Goal: Task Accomplishment & Management: Use online tool/utility

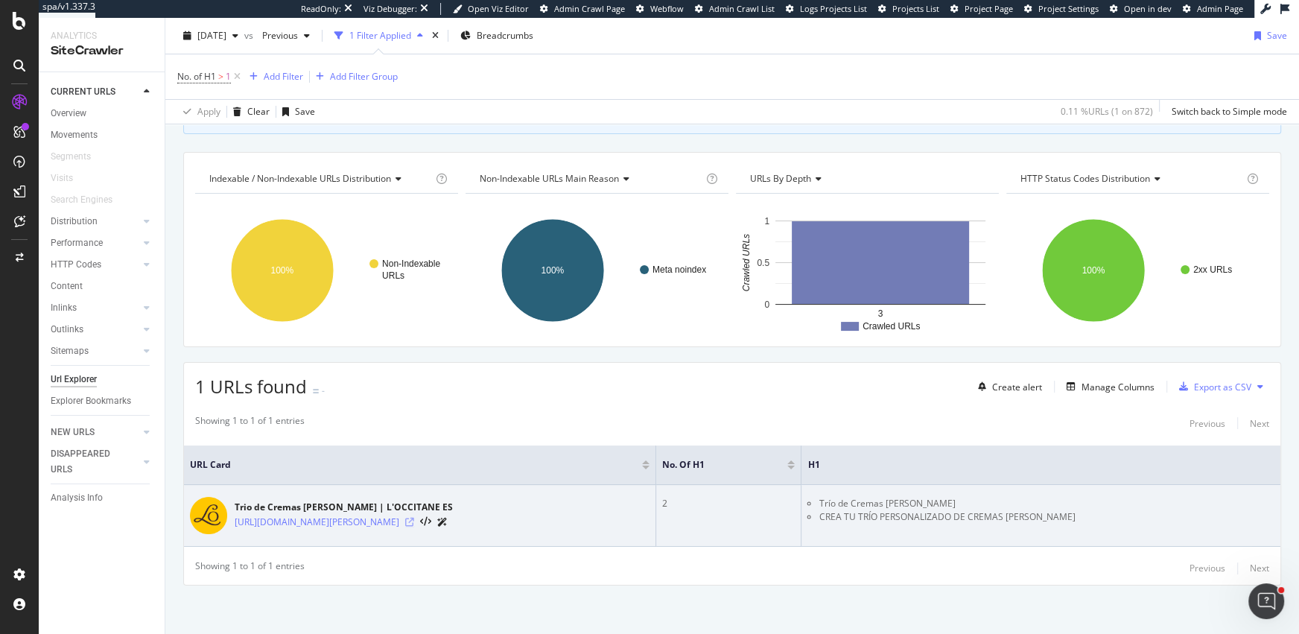
click at [414, 519] on icon at bounding box center [409, 522] width 9 height 9
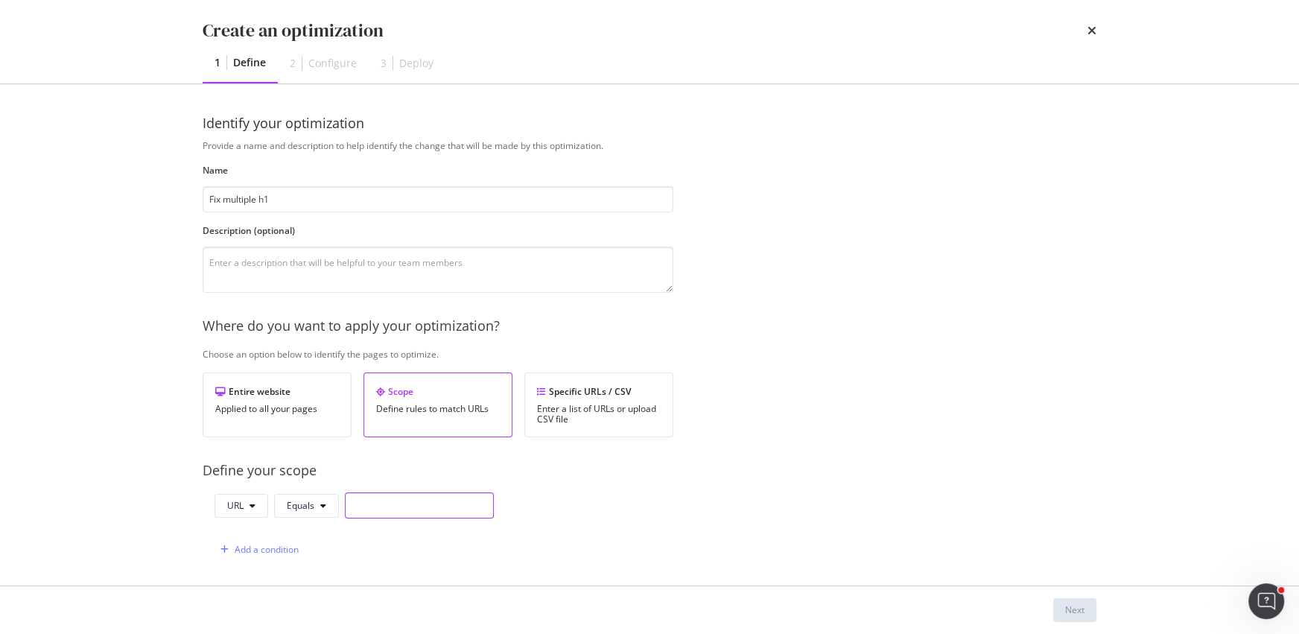
click at [386, 512] on input "modal" at bounding box center [419, 505] width 149 height 26
paste input "[URL][DOMAIN_NAME][PERSON_NAME]"
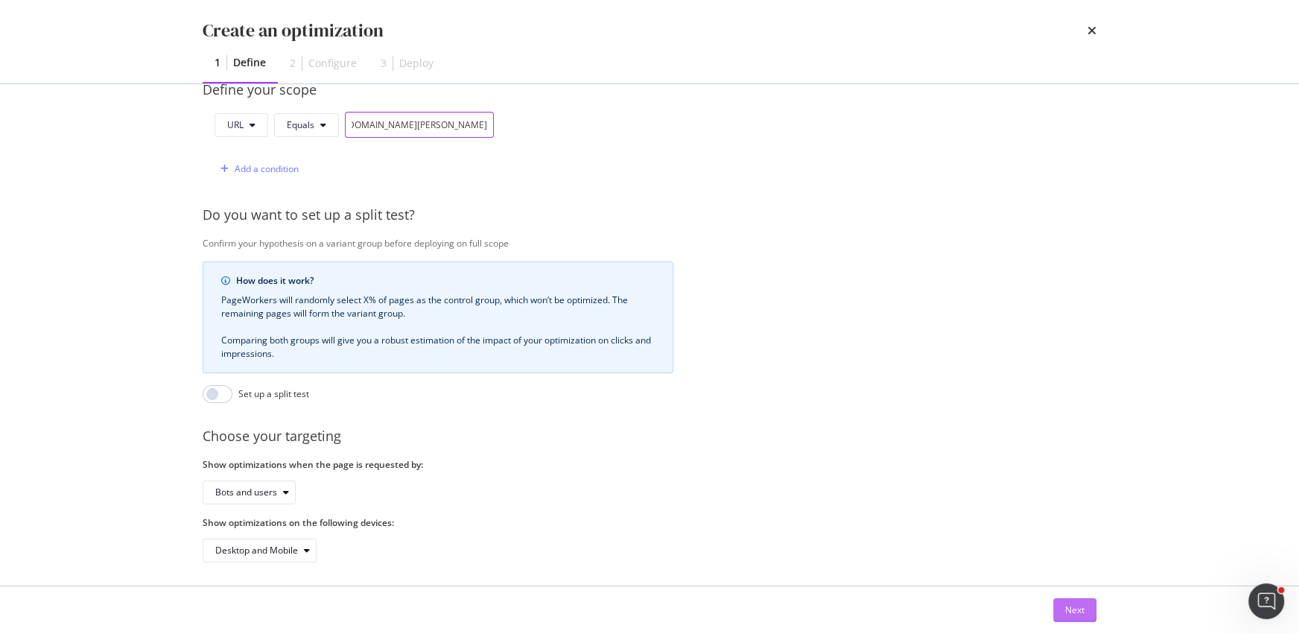
type input "[URL][DOMAIN_NAME][PERSON_NAME]"
click at [1081, 606] on div "Next" at bounding box center [1074, 609] width 19 height 13
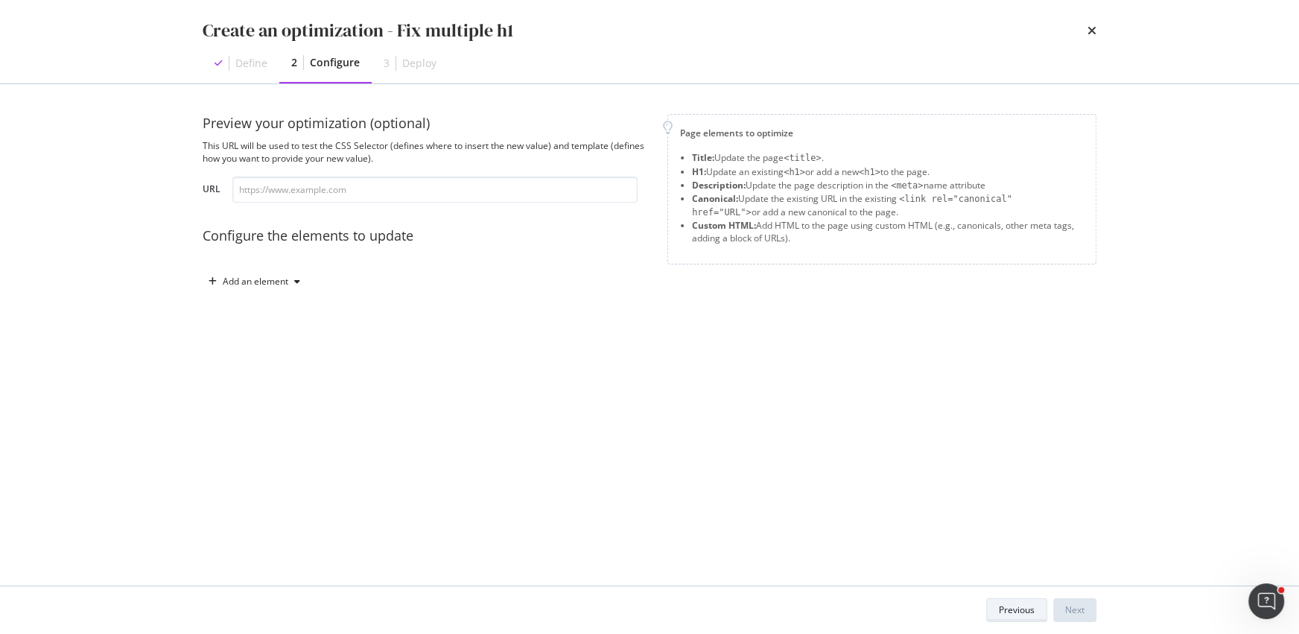
scroll to position [0, 0]
click at [273, 191] on input "modal" at bounding box center [434, 189] width 405 height 26
paste input "[URL][DOMAIN_NAME][PERSON_NAME]"
type input "[URL][DOMAIN_NAME][PERSON_NAME]"
click at [271, 277] on div "Add an element" at bounding box center [256, 281] width 66 height 9
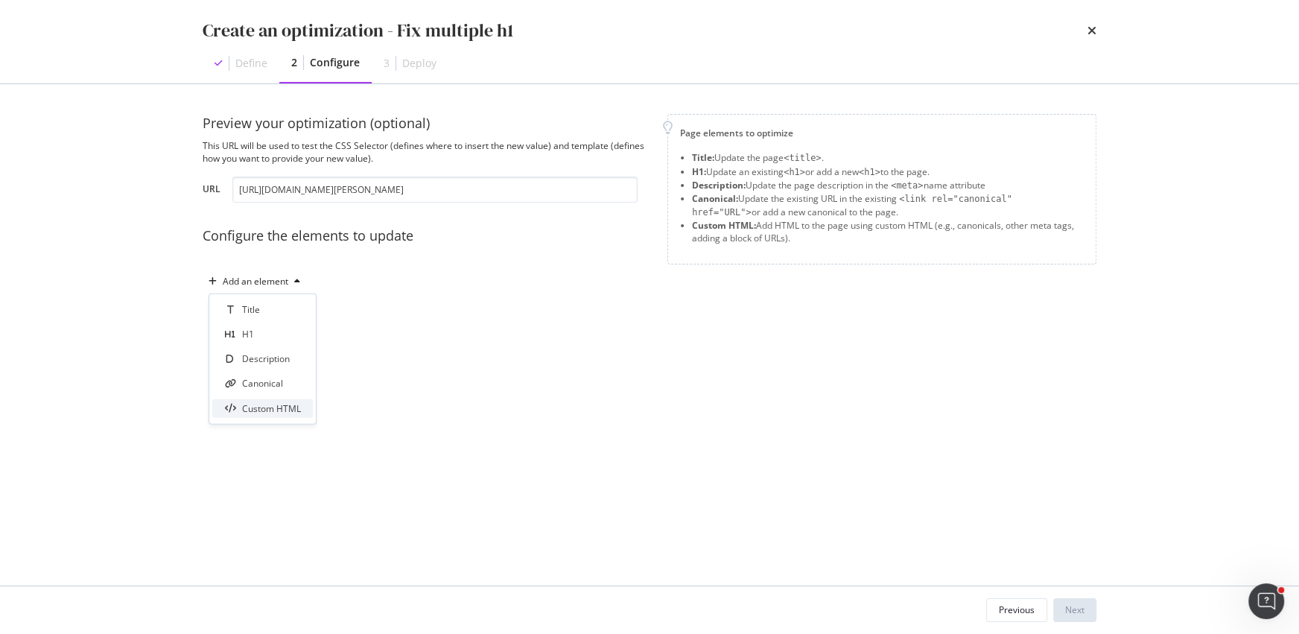
click at [266, 403] on div "Custom HTML" at bounding box center [271, 407] width 59 height 13
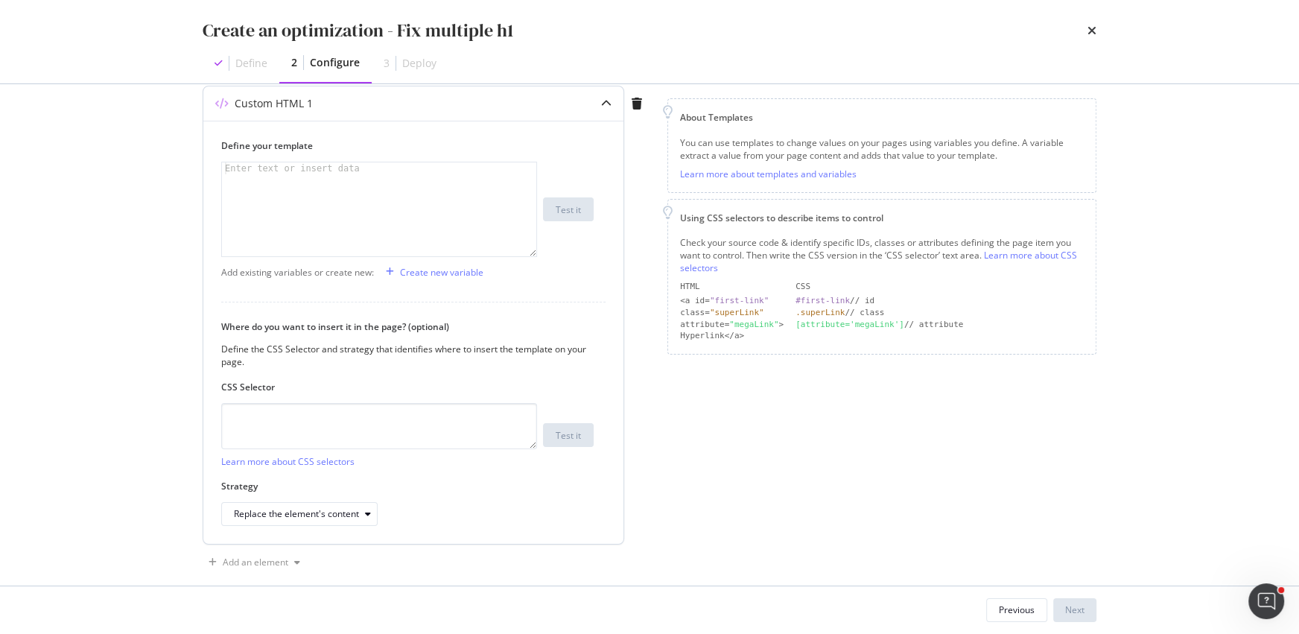
scroll to position [200, 0]
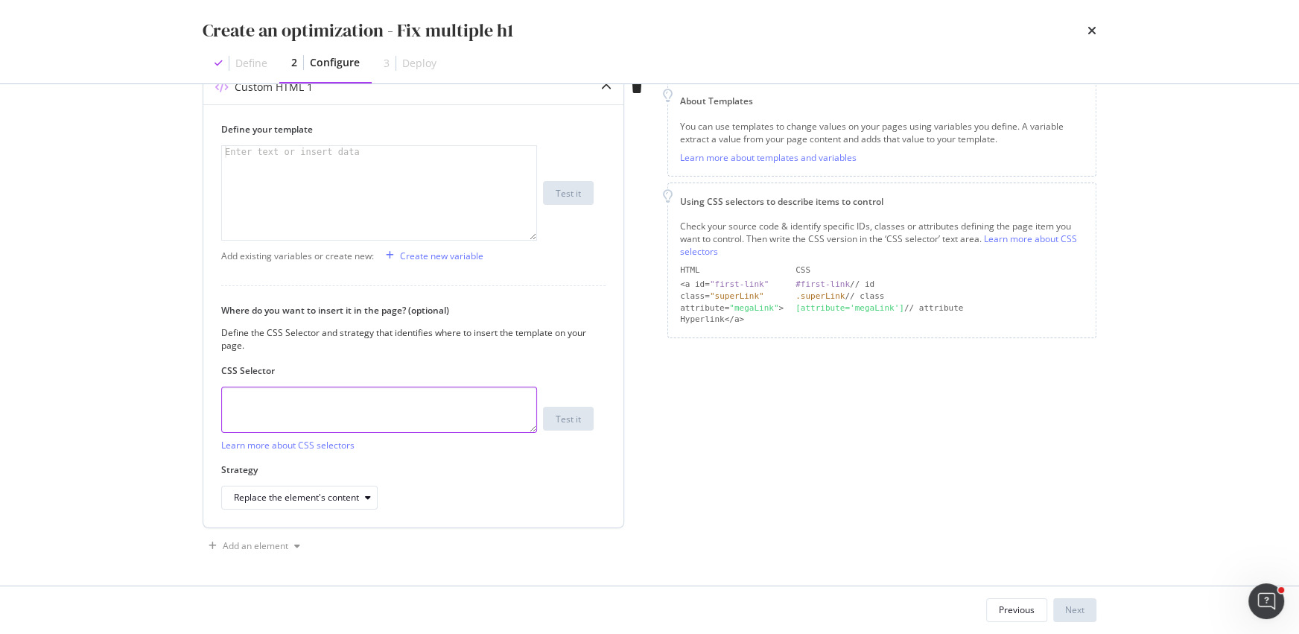
click at [279, 412] on textarea "modal" at bounding box center [379, 410] width 316 height 46
paste textarea "#producthits > div.m-page-header > div > h1"
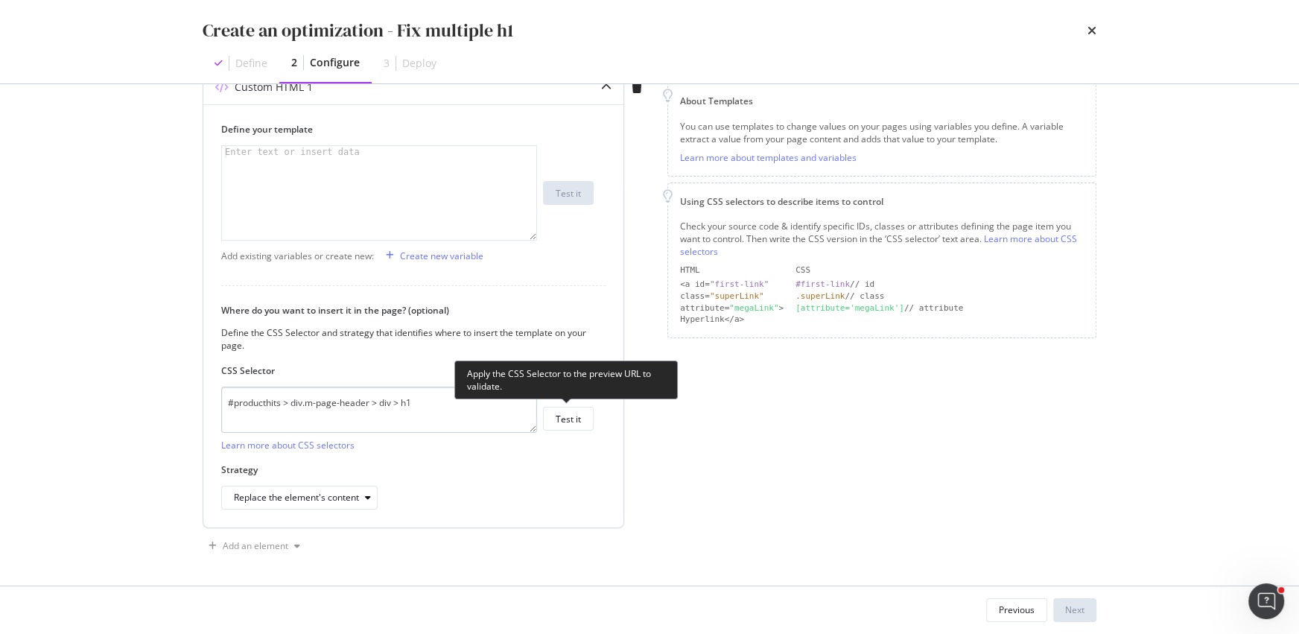
drag, startPoint x: 582, startPoint y: 416, endPoint x: 306, endPoint y: 392, distance: 277.3
click at [307, 392] on div "#producthits > div.m-page-header > div > h1 Learn more about CSS selectors Test…" at bounding box center [407, 419] width 372 height 65
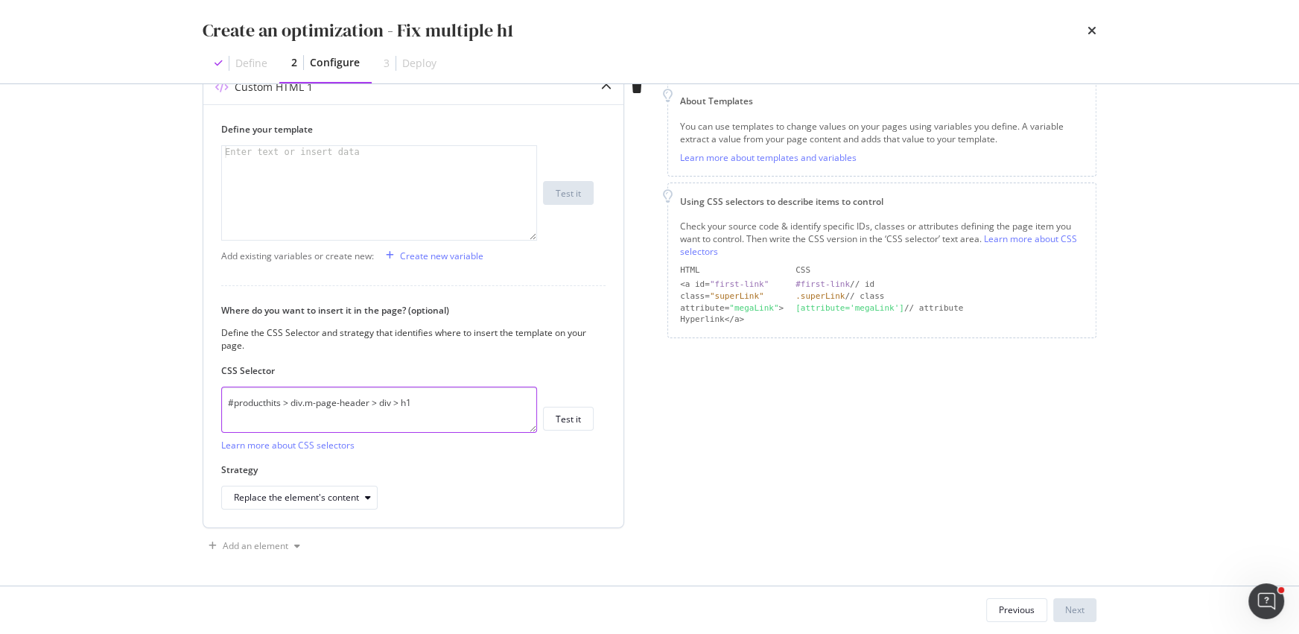
drag, startPoint x: 290, startPoint y: 406, endPoint x: 209, endPoint y: 399, distance: 81.5
click at [209, 399] on div "Define your template Enter text or insert data XXXXXXXXXXXXXXXXXXXXXXXXXXXXXXXX…" at bounding box center [413, 315] width 420 height 423
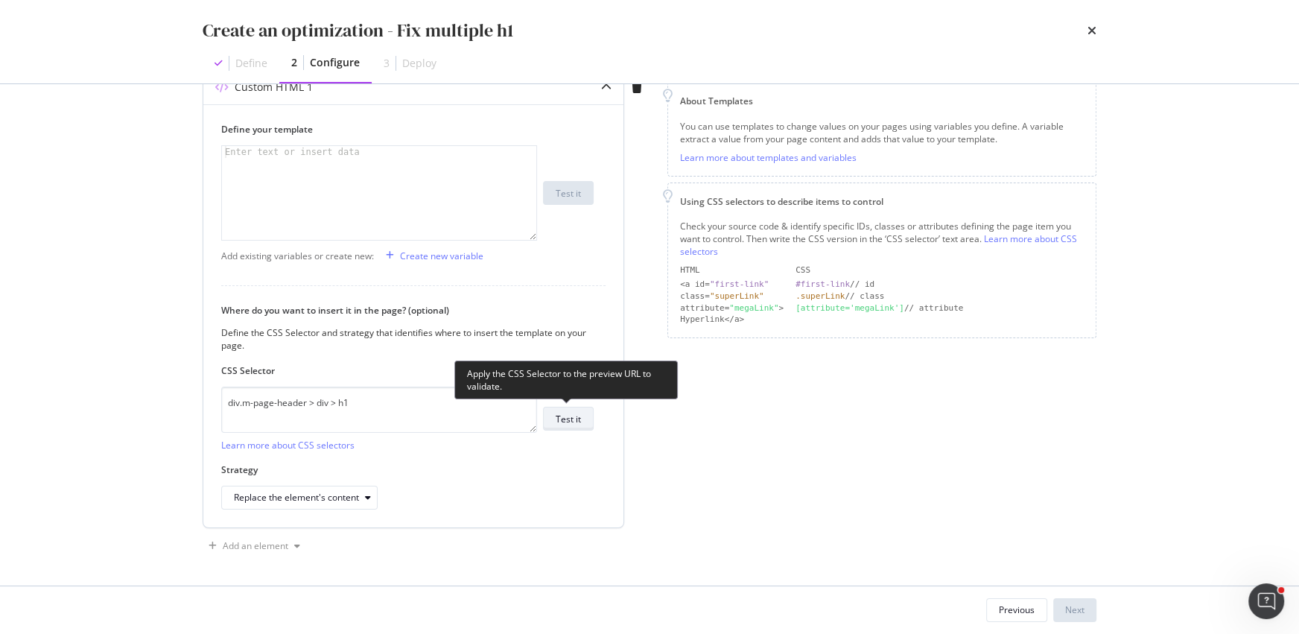
click at [573, 417] on div "Test it" at bounding box center [568, 419] width 25 height 13
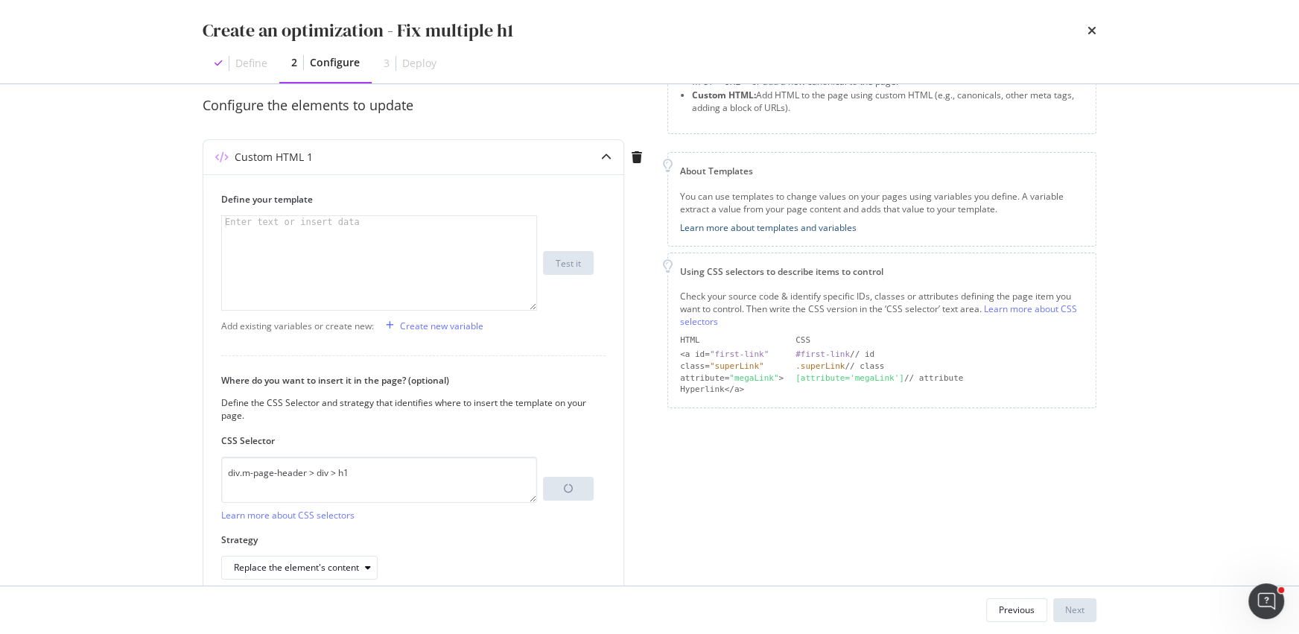
scroll to position [131, 0]
click at [363, 462] on textarea "div.m-page-header > div > h1" at bounding box center [379, 479] width 316 height 46
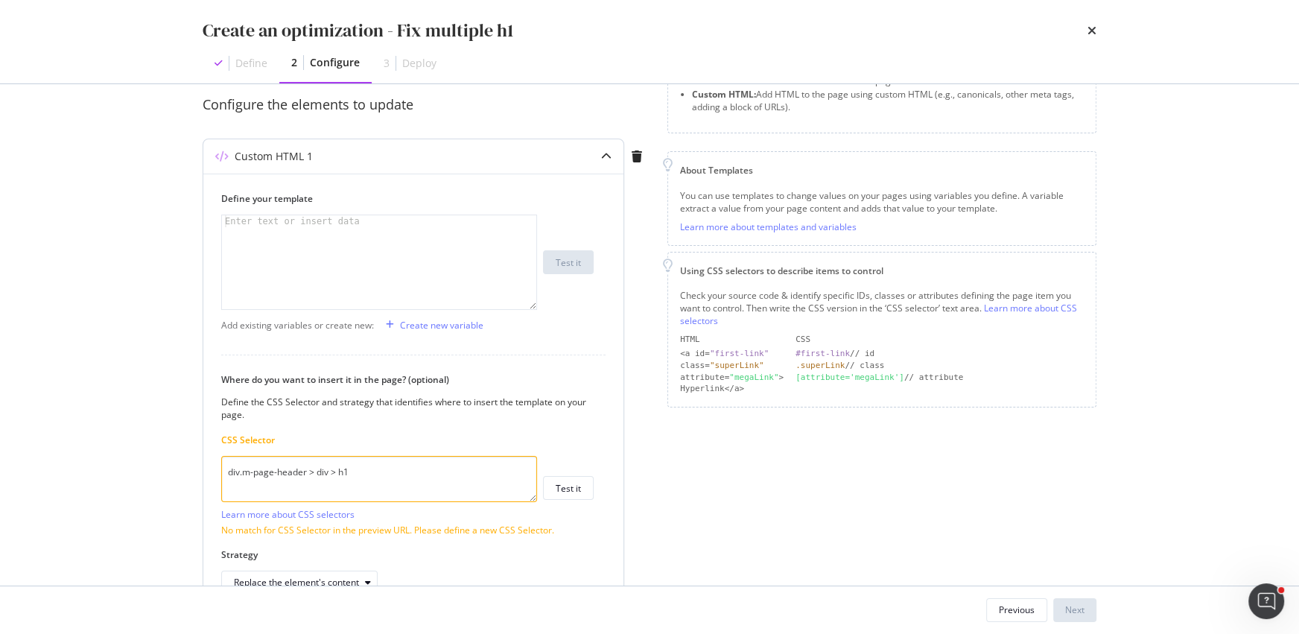
click at [326, 465] on textarea "div.m-page-header > div > h1" at bounding box center [379, 479] width 316 height 46
type textarea "div.m-page-header h1"
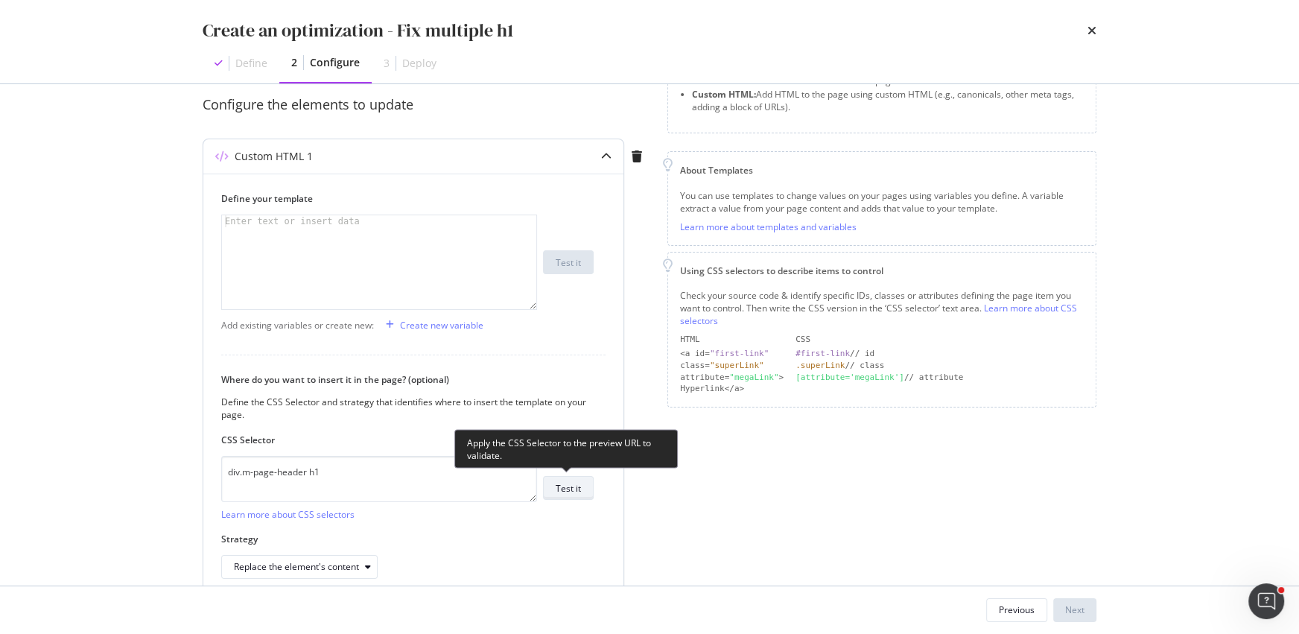
click at [564, 494] on div "Test it" at bounding box center [568, 487] width 25 height 21
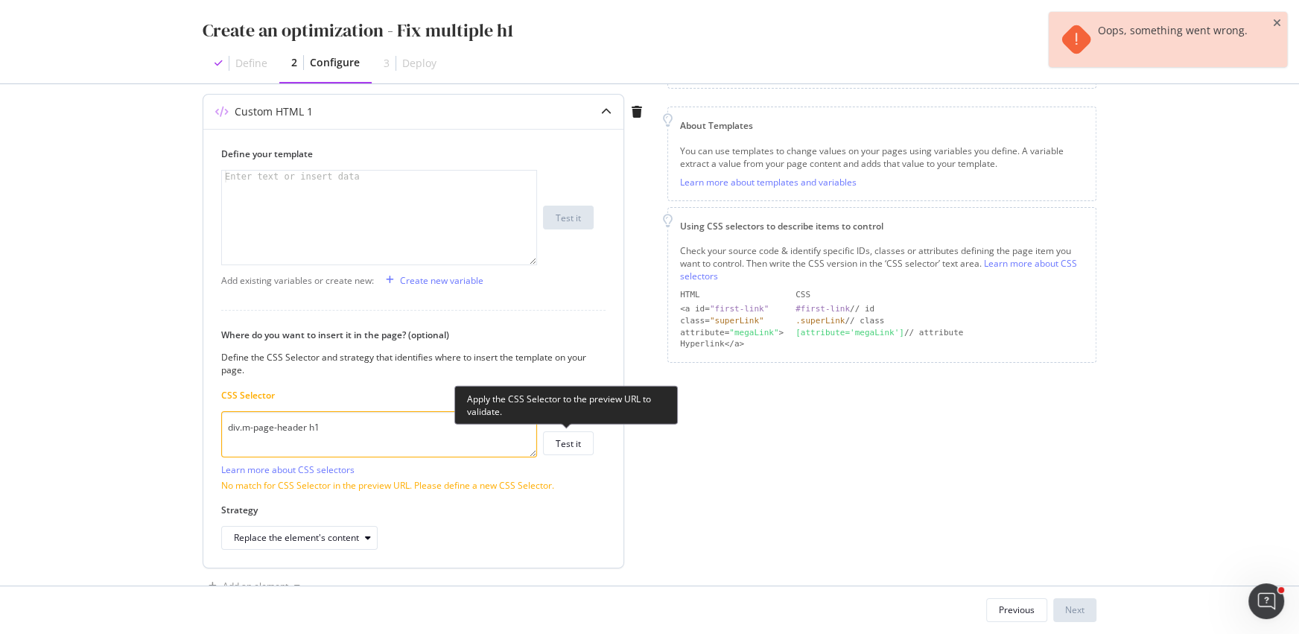
scroll to position [177, 0]
click at [567, 442] on div "Test it" at bounding box center [568, 442] width 25 height 13
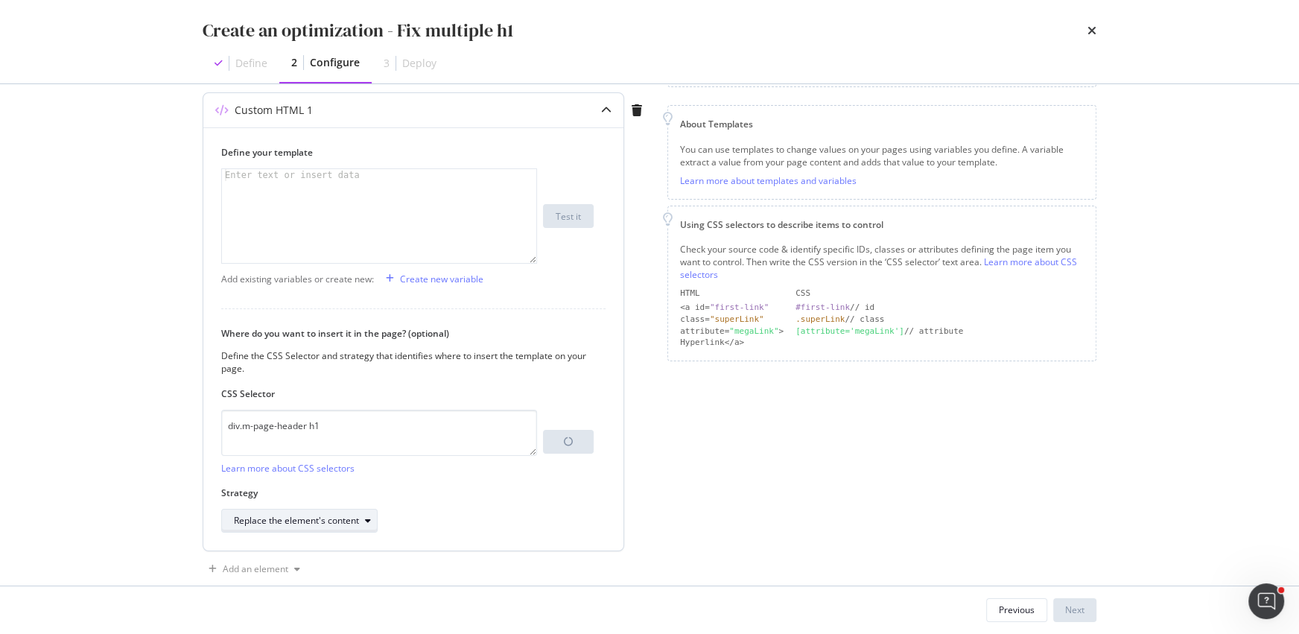
click at [326, 511] on div "Replace the element's content" at bounding box center [305, 520] width 143 height 21
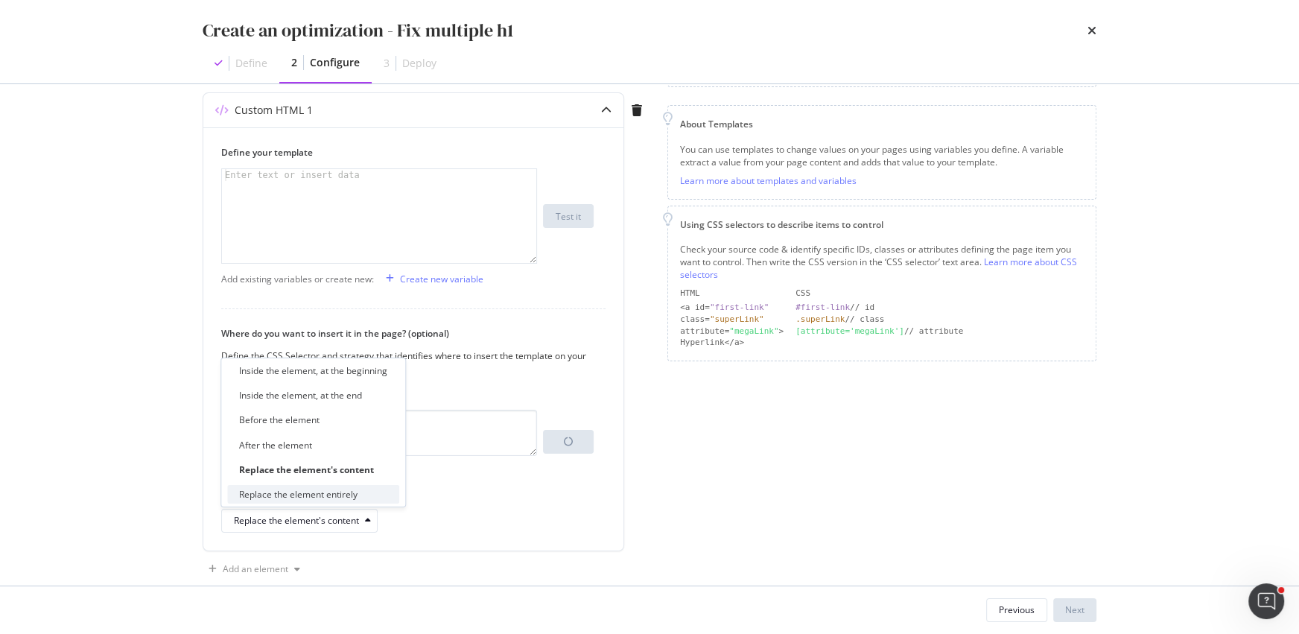
click at [323, 493] on div "Replace the element entirely" at bounding box center [298, 494] width 118 height 13
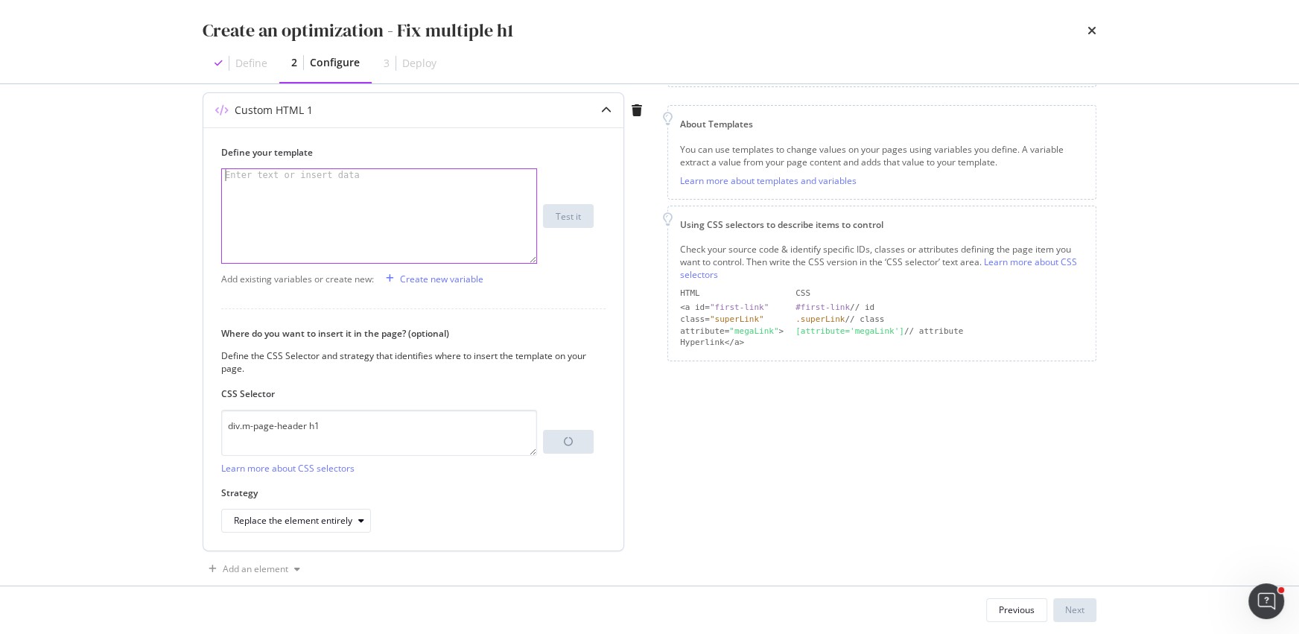
click at [415, 185] on div "modal" at bounding box center [380, 228] width 317 height 118
paste textarea "</h1>"
click at [245, 194] on div "< h1 class = "a-title header-text" > Trío de Cremas de Manos </ h1 >" at bounding box center [380, 228] width 317 height 118
click at [239, 178] on div "< h1 class = "a-title header-text" > Trío de Cremas de Manos </ p >" at bounding box center [380, 228] width 317 height 118
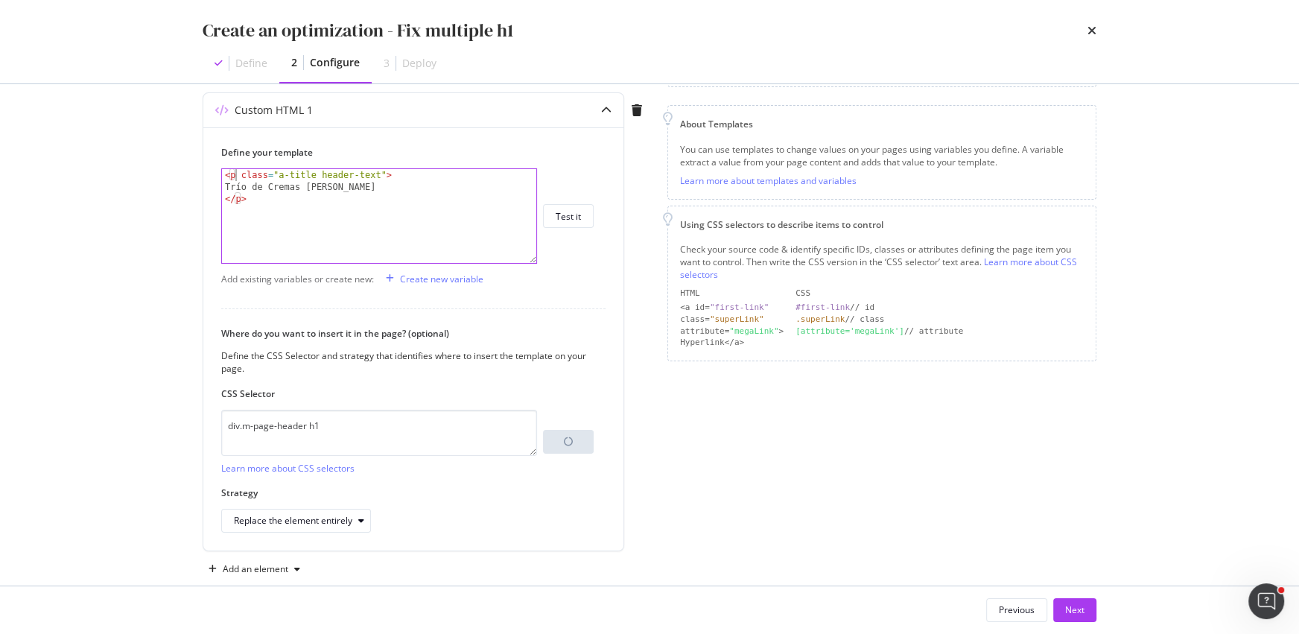
type textarea "<p class="a-title header-text">"
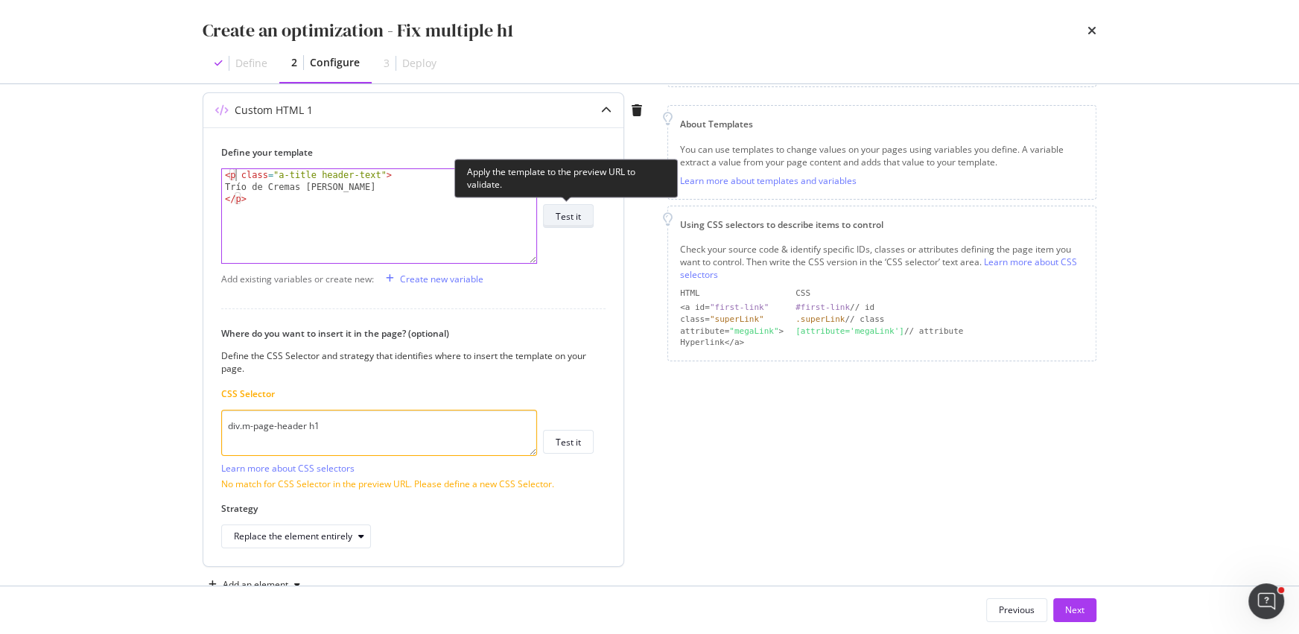
click at [569, 218] on div "Test it" at bounding box center [568, 216] width 25 height 13
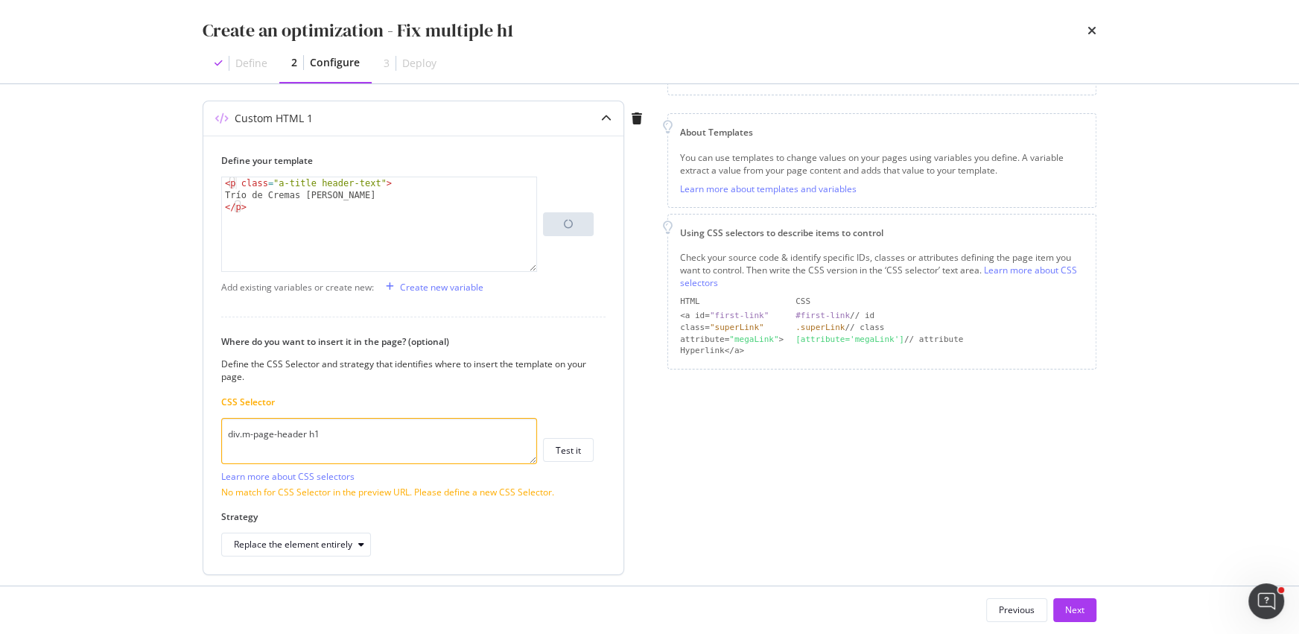
scroll to position [216, 0]
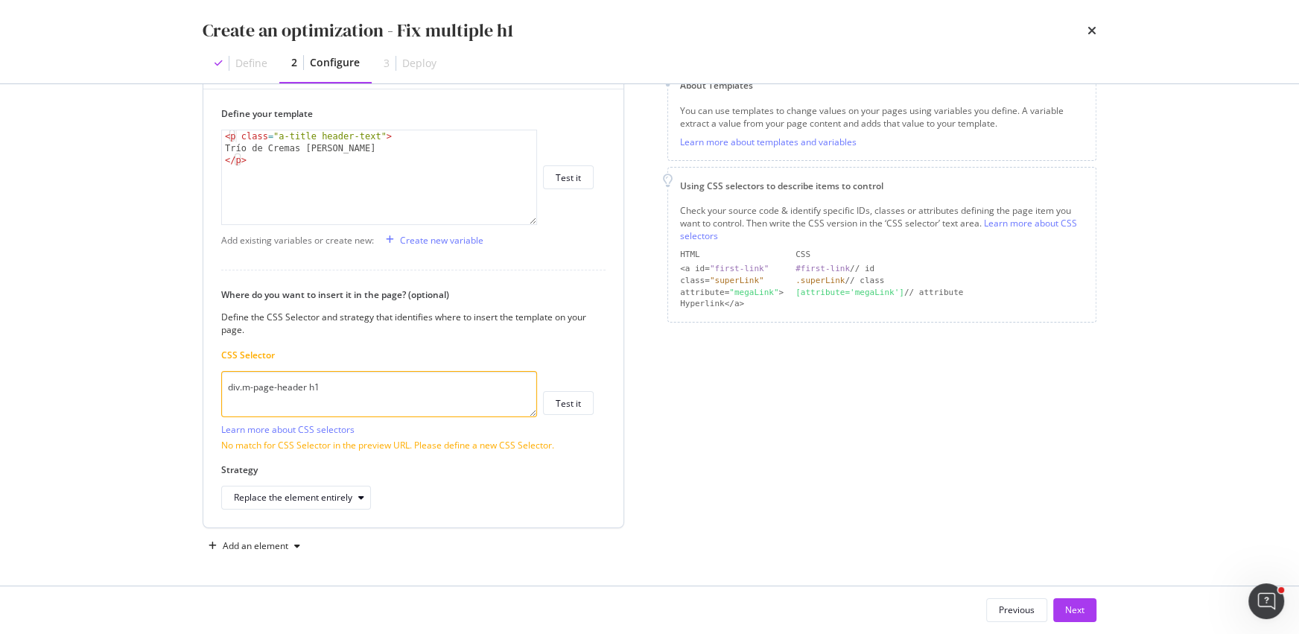
click at [322, 394] on textarea "div.m-page-header h1" at bounding box center [379, 394] width 316 height 46
paste textarea "h1.a-title.header-text"
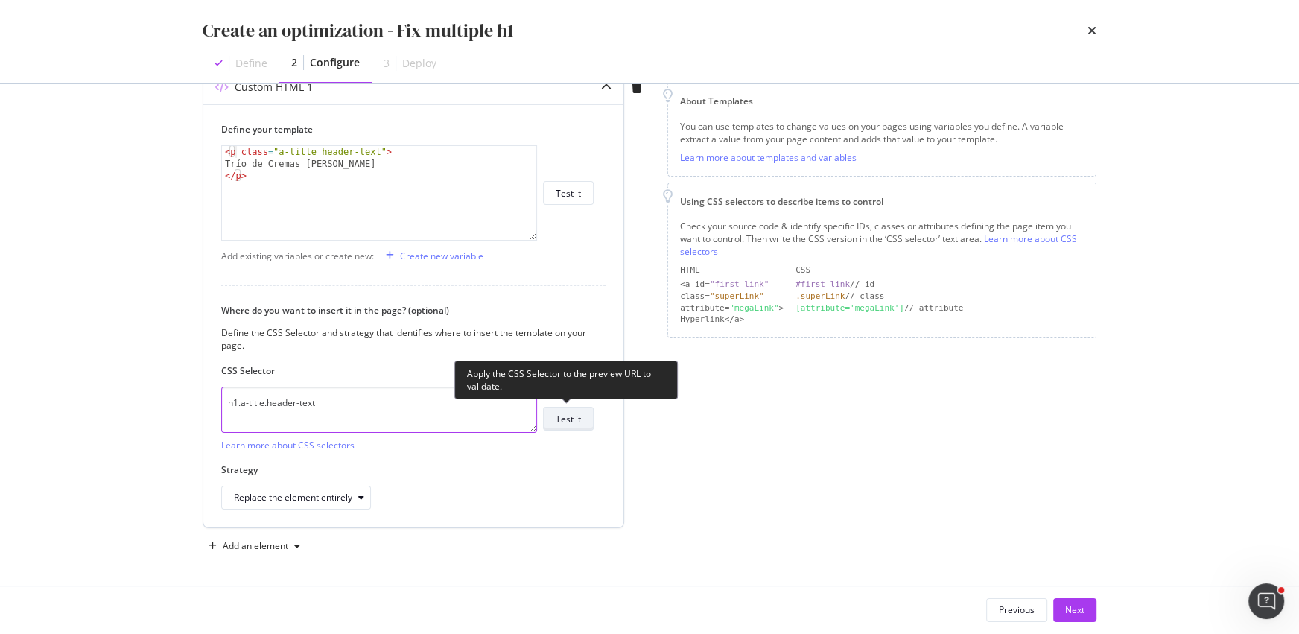
type textarea "h1.a-title.header-text"
click at [569, 423] on div "Test it" at bounding box center [568, 419] width 25 height 13
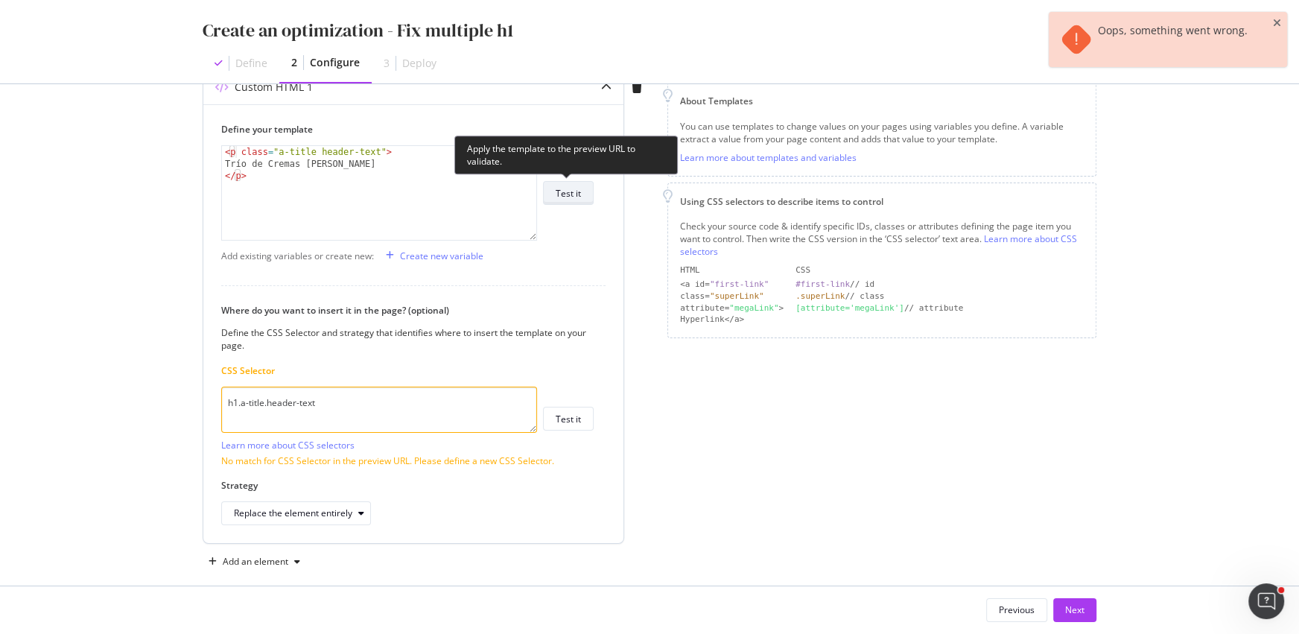
click at [568, 191] on div "Test it" at bounding box center [568, 193] width 25 height 13
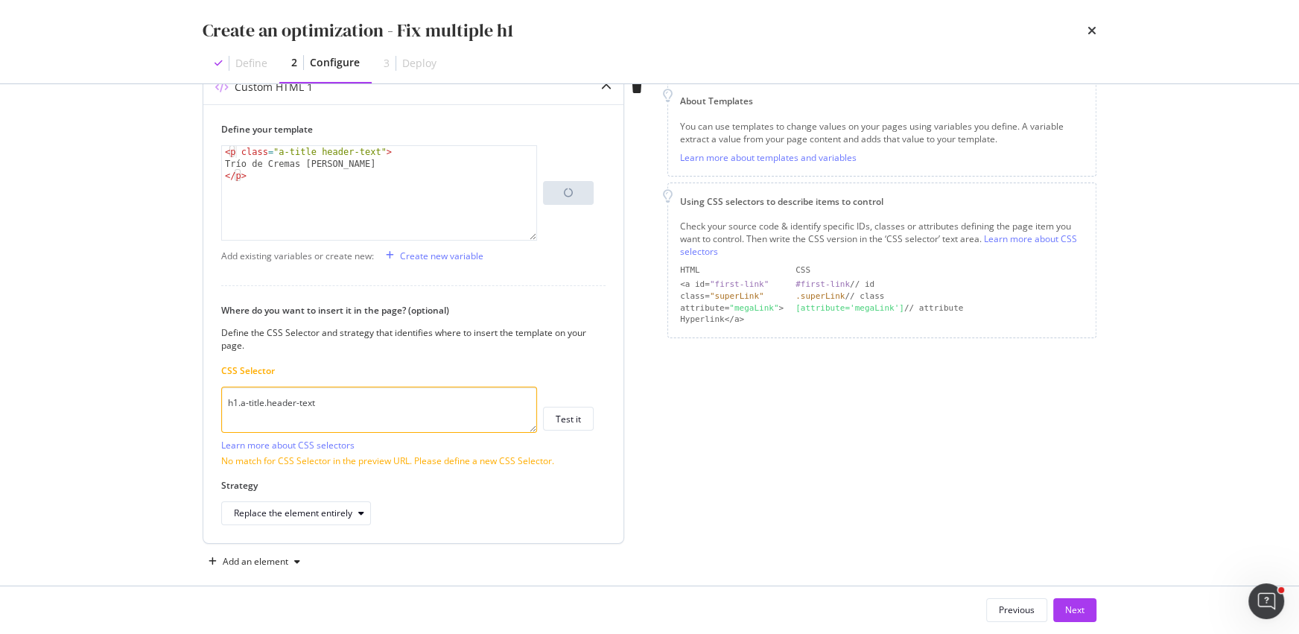
click at [435, 402] on textarea "h1.a-title.header-text" at bounding box center [379, 410] width 316 height 46
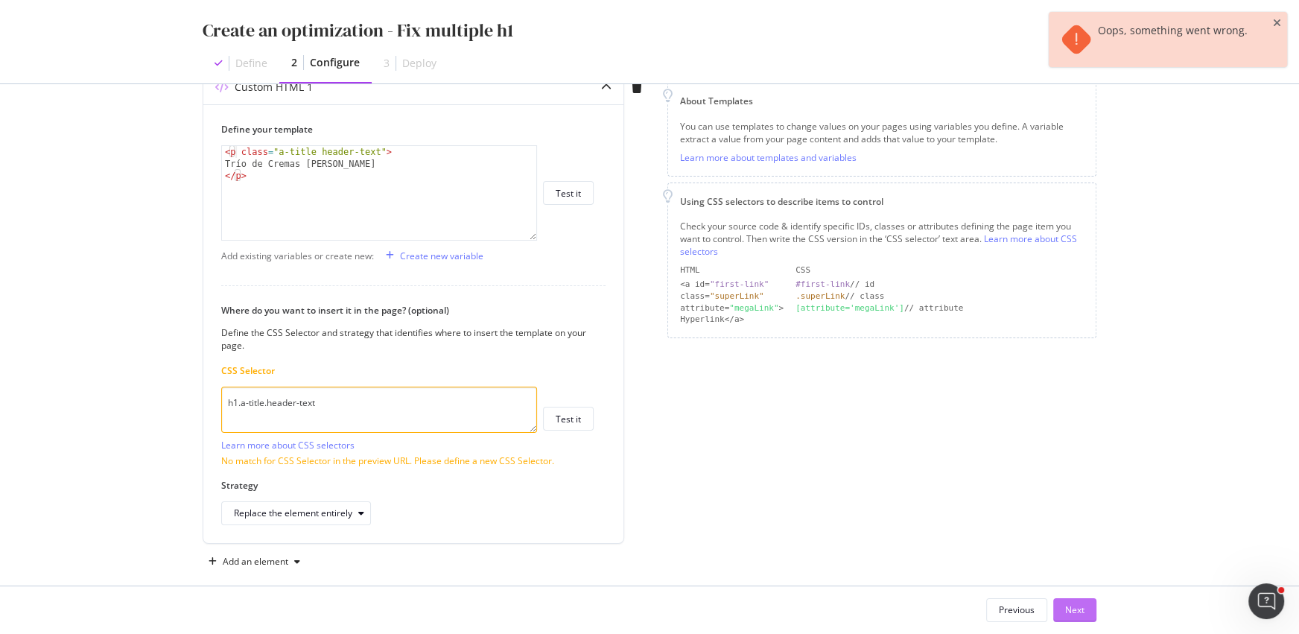
click at [1082, 609] on div "Next" at bounding box center [1074, 609] width 19 height 13
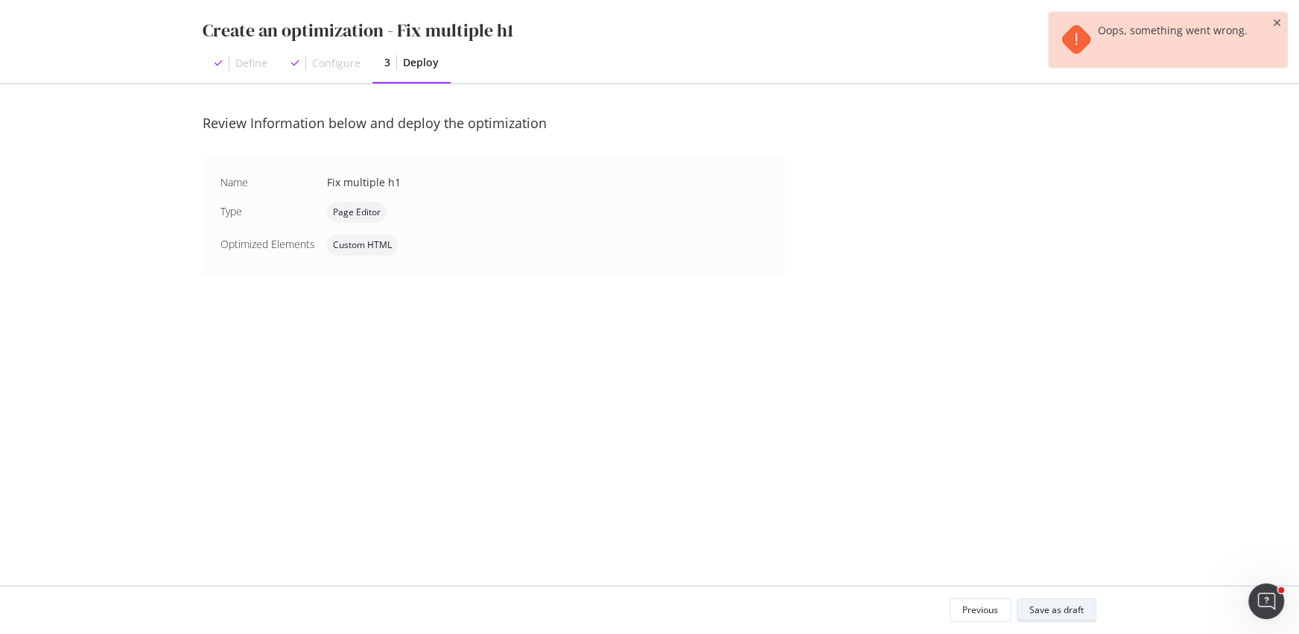
scroll to position [0, 0]
click at [1082, 609] on div "Save as draft" at bounding box center [1056, 609] width 54 height 13
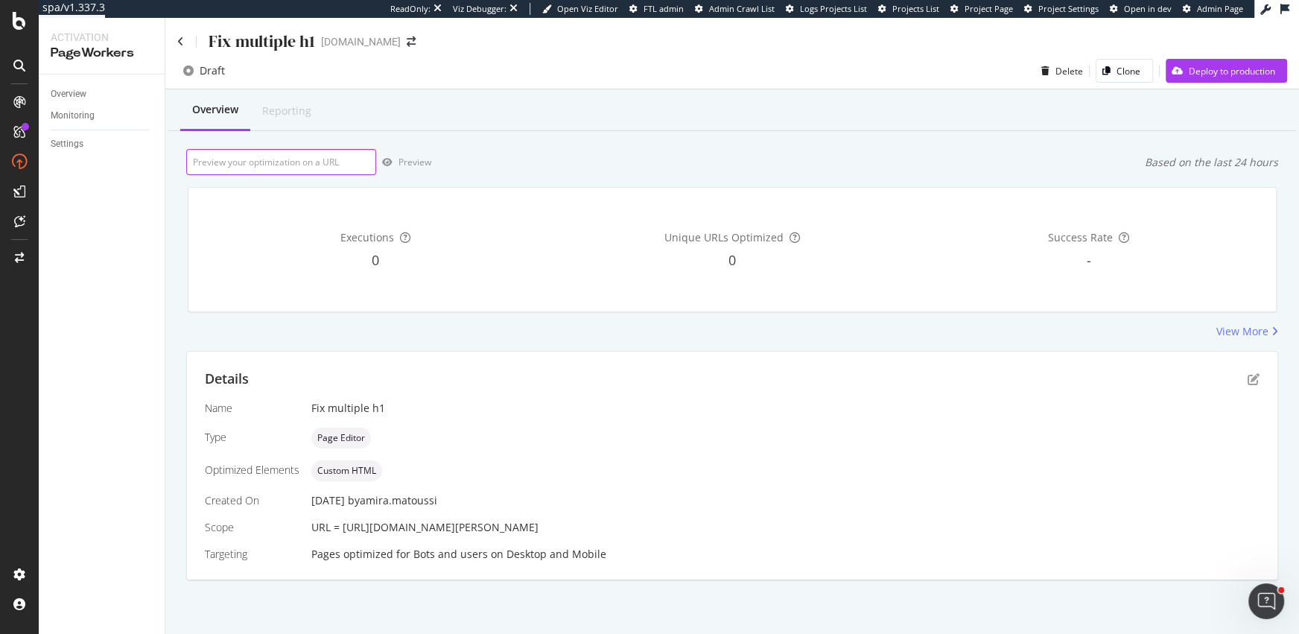
click at [265, 162] on input "url" at bounding box center [281, 162] width 190 height 26
paste input "[URL][DOMAIN_NAME][PERSON_NAME]"
type input "[URL][DOMAIN_NAME][PERSON_NAME]"
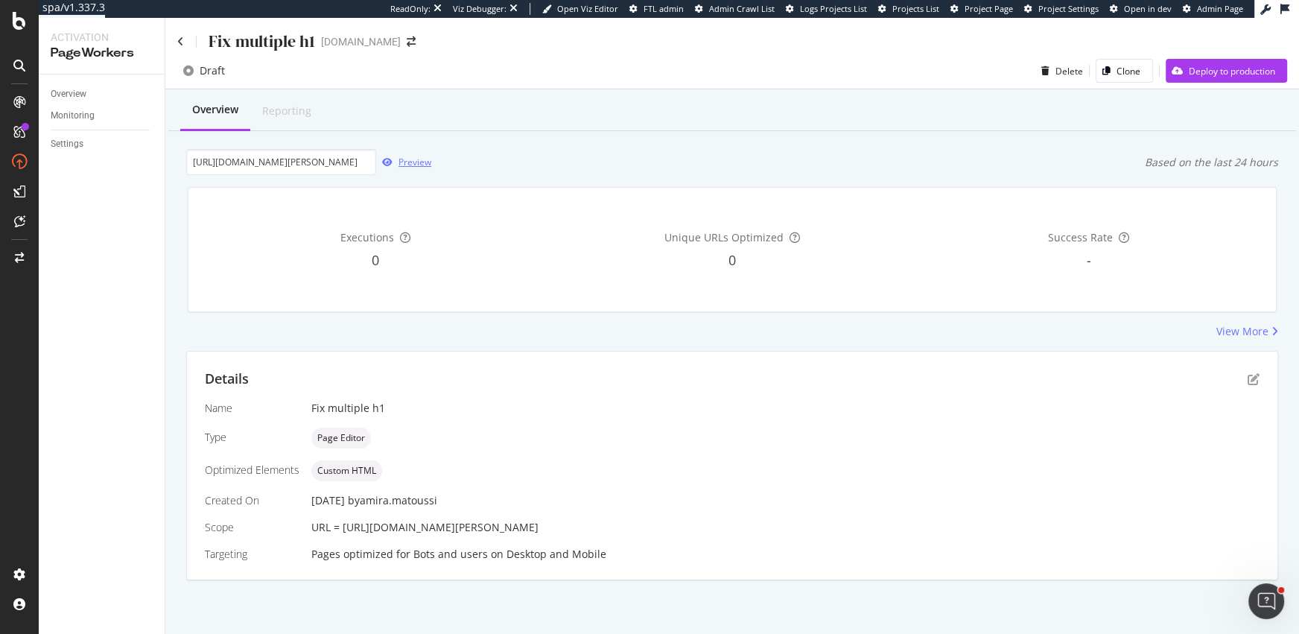
click at [410, 162] on div "Preview" at bounding box center [414, 162] width 33 height 13
click at [1220, 75] on div "Deploy to production" at bounding box center [1232, 71] width 86 height 13
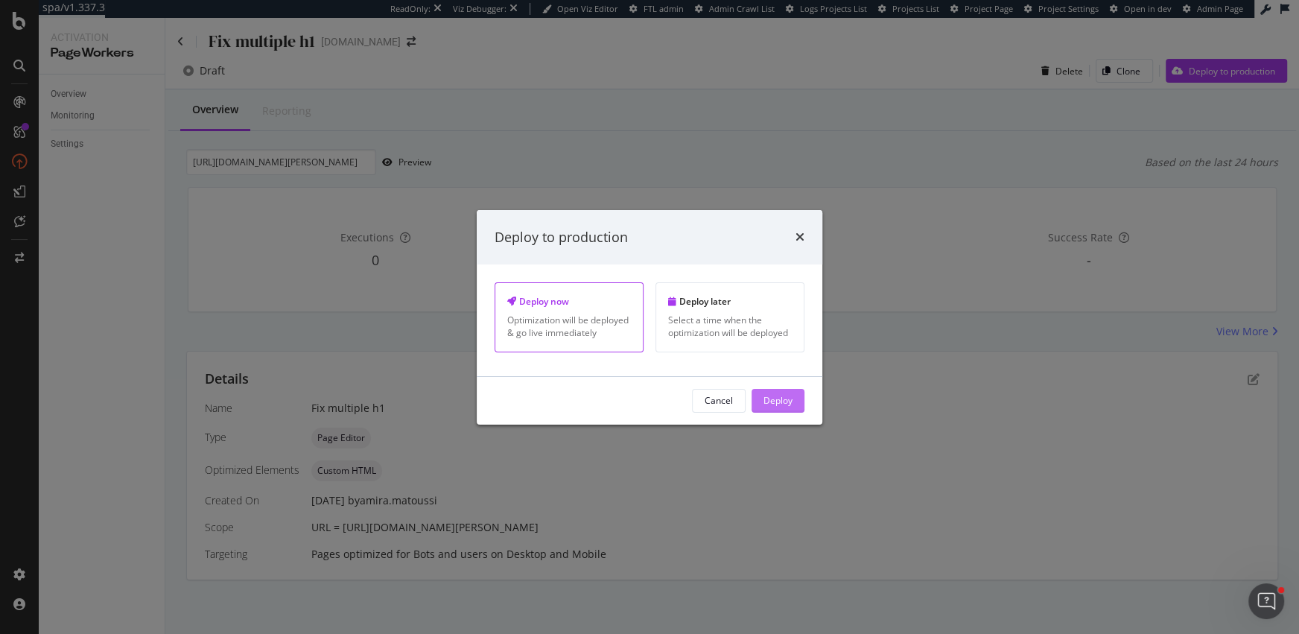
click at [767, 408] on div "Deploy" at bounding box center [777, 400] width 29 height 22
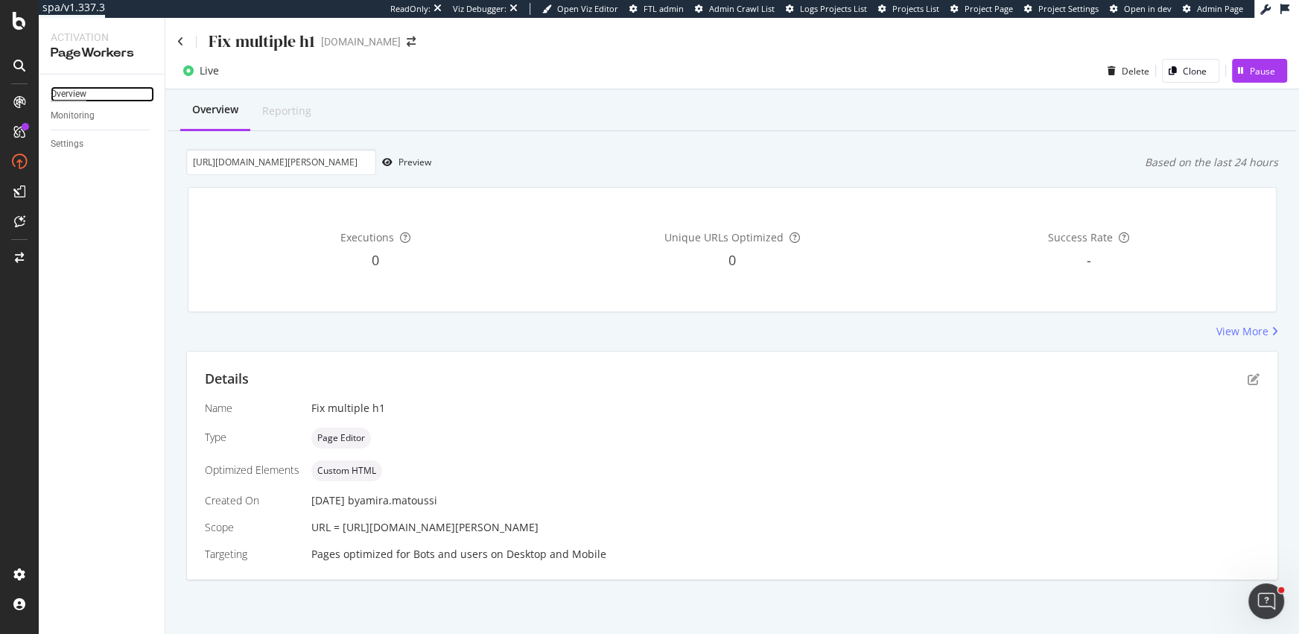
click at [61, 95] on div "Overview" at bounding box center [69, 94] width 36 height 16
